Goal: Check status: Check status

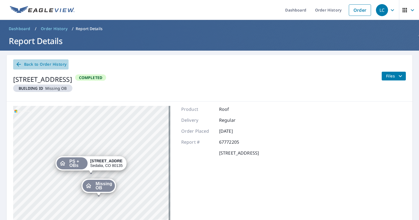
click at [18, 65] on icon at bounding box center [18, 64] width 7 height 7
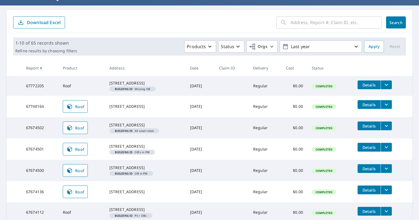
scroll to position [46, 0]
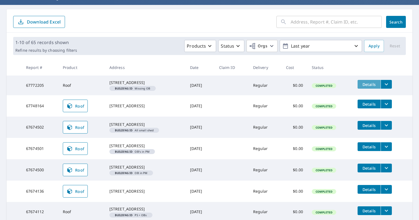
click at [370, 84] on span "Details" at bounding box center [369, 84] width 16 height 5
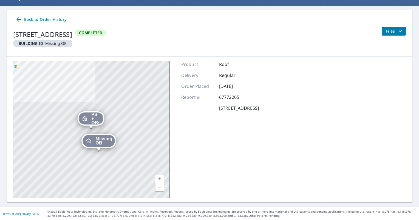
click at [98, 141] on span "Missing OB" at bounding box center [103, 141] width 17 height 8
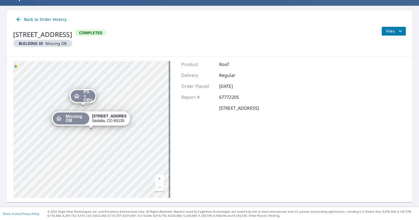
click at [92, 117] on strong "2361 North Perry Park Road" at bounding box center [111, 116] width 39 height 4
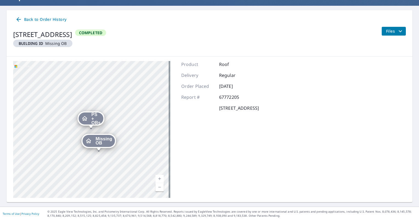
click at [386, 32] on span "Files" at bounding box center [395, 31] width 18 height 7
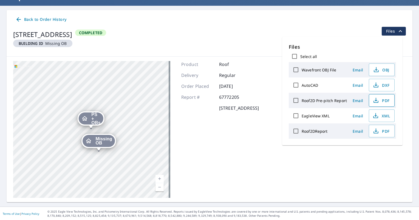
click at [386, 102] on span "PDF" at bounding box center [381, 100] width 18 height 7
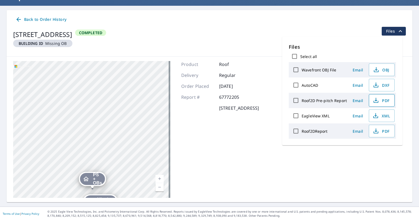
click at [377, 99] on icon "button" at bounding box center [375, 100] width 7 height 7
click at [234, 167] on div "Product Roof Delivery Regular Order Placed Oct 07, 2025 Report # 67772205 2361 …" at bounding box center [220, 129] width 78 height 137
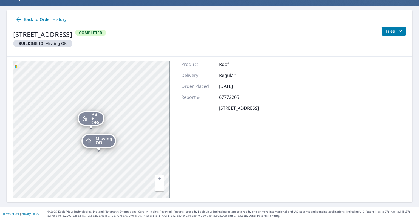
click at [95, 140] on span "Missing OB" at bounding box center [103, 141] width 17 height 8
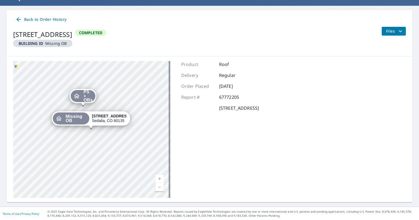
click at [103, 119] on div "2361 North Perry Park Road Sedalia, CO 80135" at bounding box center [109, 118] width 35 height 9
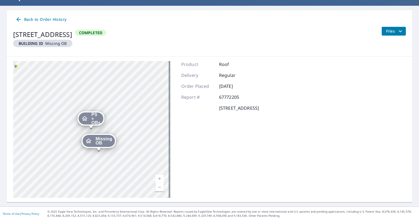
click at [397, 33] on icon "filesDropdownBtn-67772205" at bounding box center [400, 31] width 7 height 7
